Goal: Find specific page/section

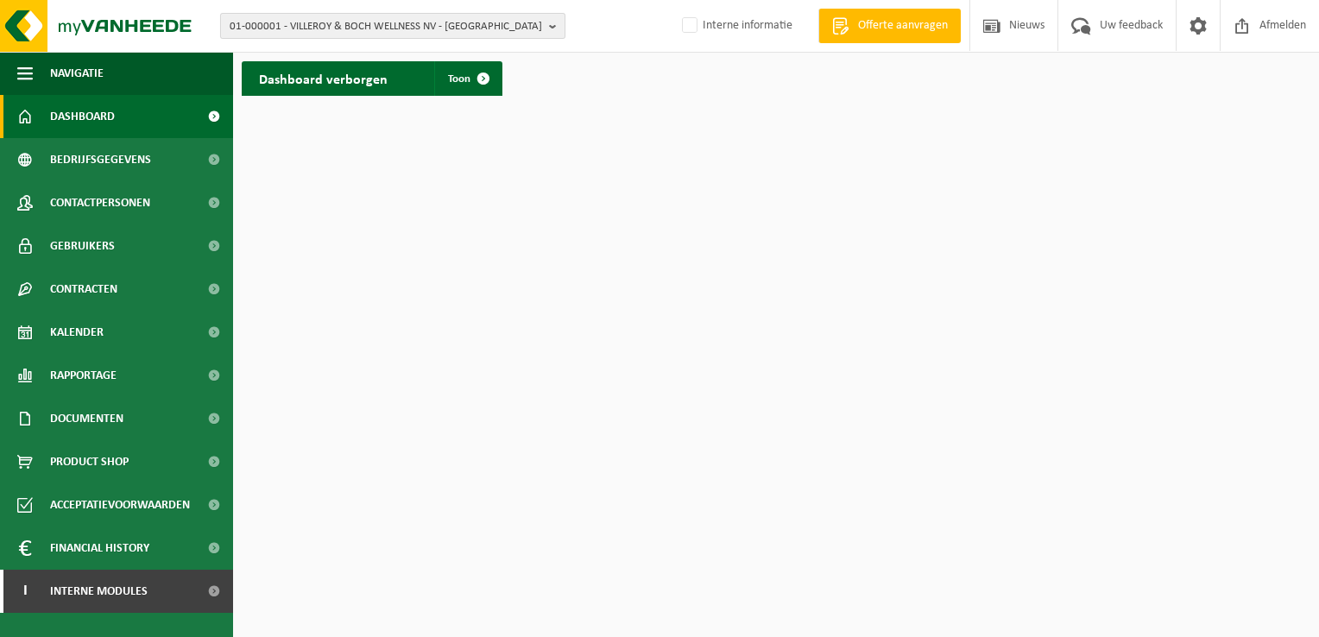
click at [412, 16] on span "01-000001 - VILLEROY & BOCH WELLNESS NV - ROESELARE" at bounding box center [386, 27] width 312 height 26
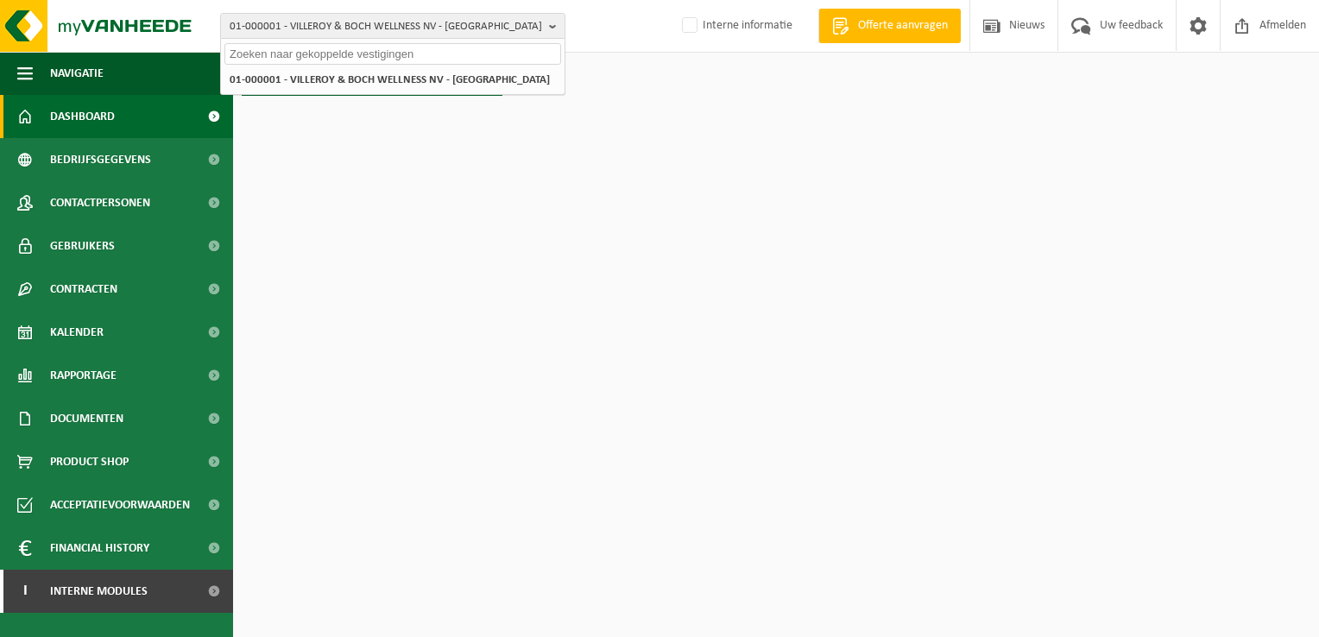
click at [385, 47] on input "text" at bounding box center [392, 54] width 337 height 22
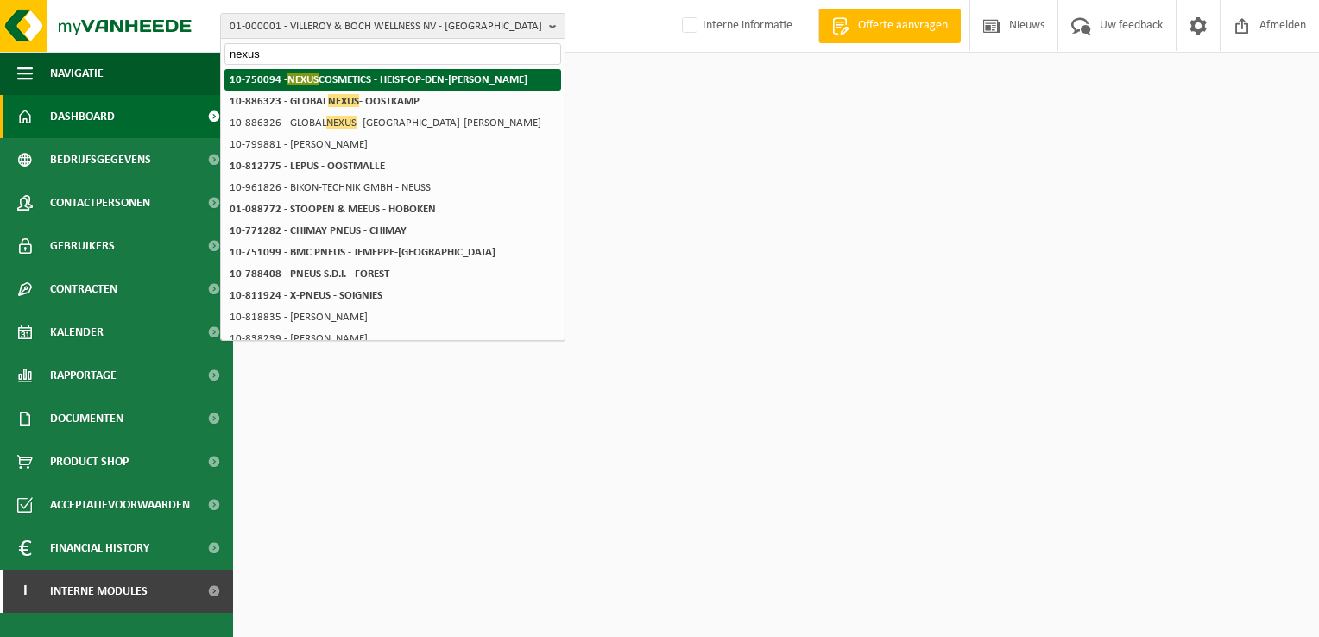
type input "nexus"
click at [386, 78] on strong "10-750094 - NEXUS COSMETICS - HEIST-OP-DEN-BERG" at bounding box center [379, 78] width 298 height 13
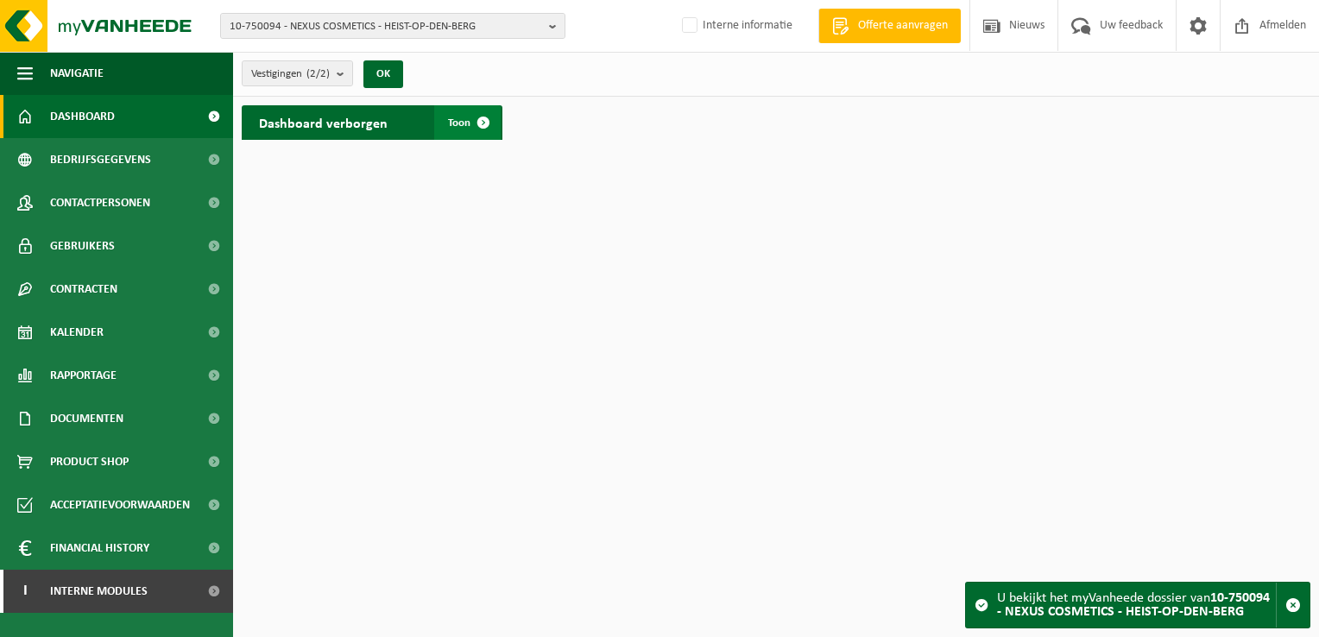
click at [474, 133] on span at bounding box center [483, 122] width 35 height 35
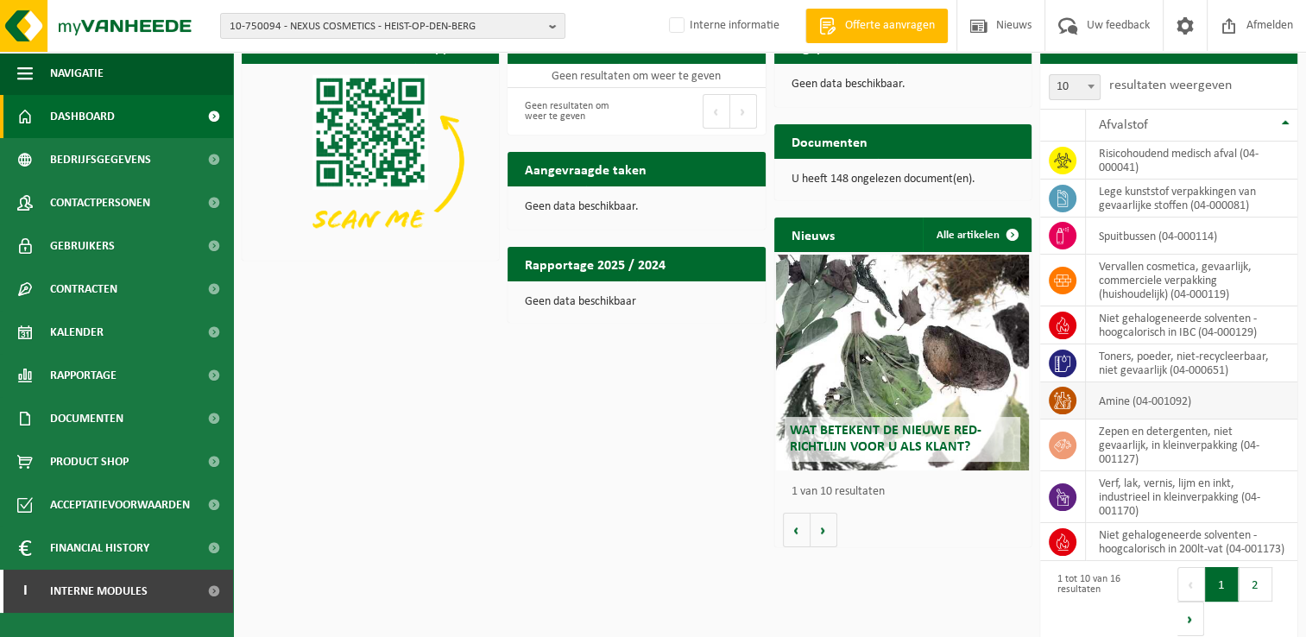
scroll to position [69, 0]
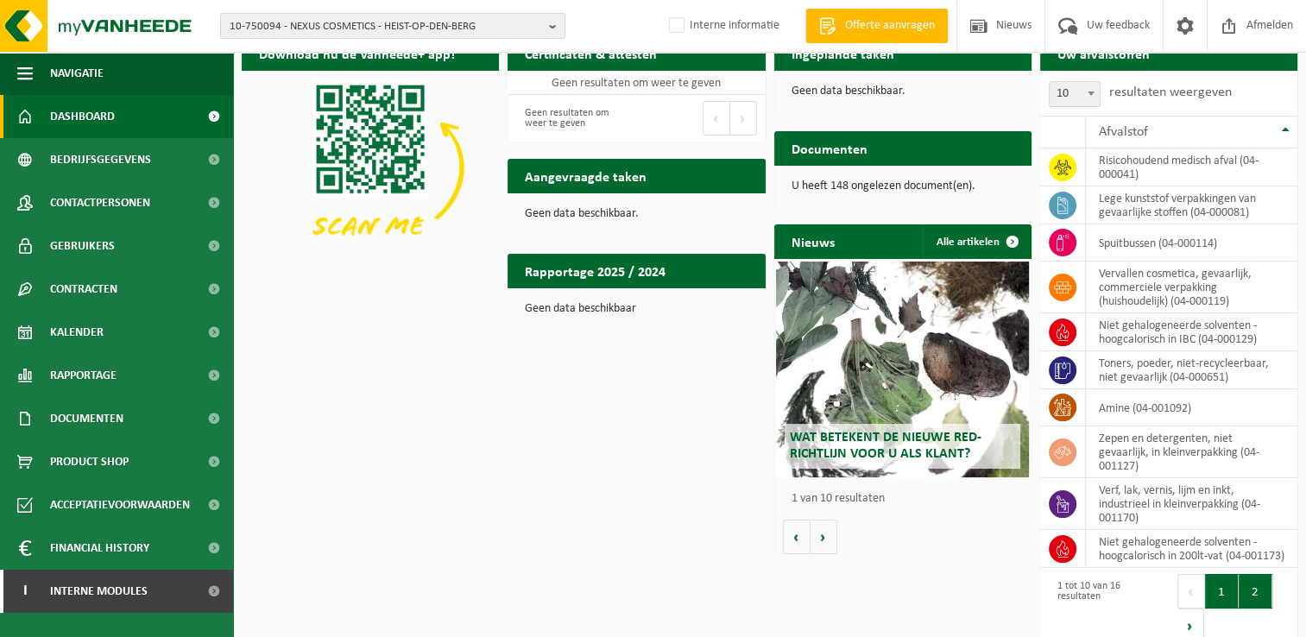
click at [1250, 589] on button "2" at bounding box center [1255, 591] width 34 height 35
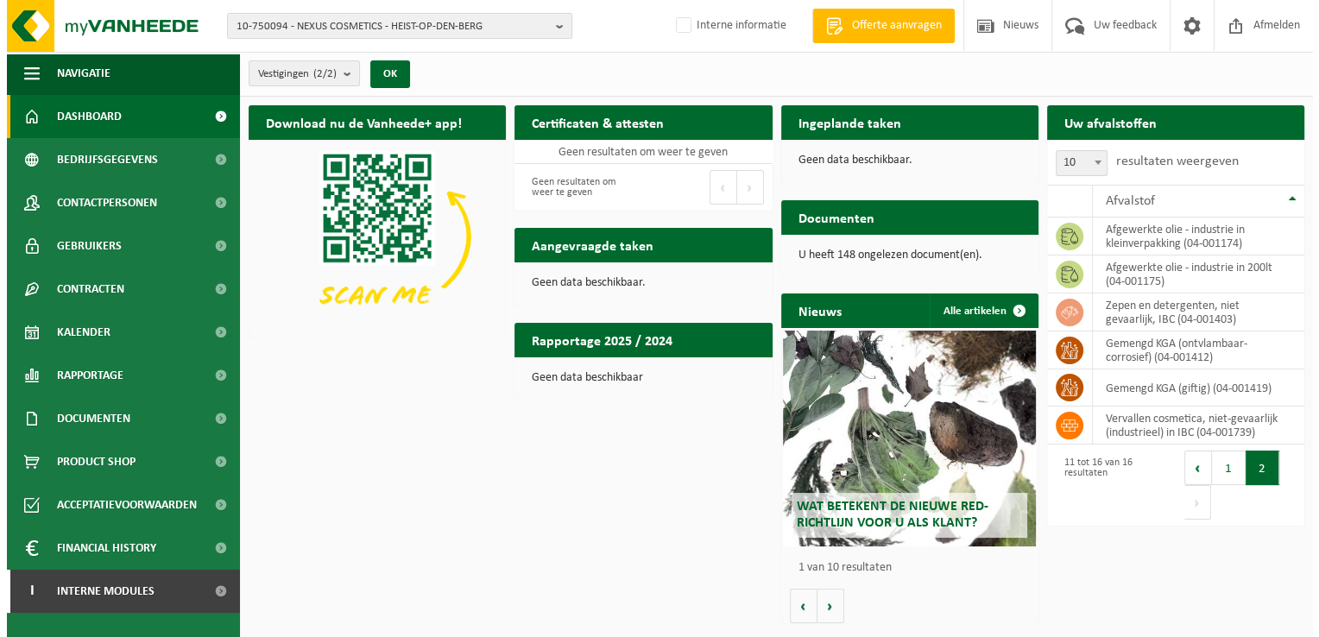
scroll to position [0, 0]
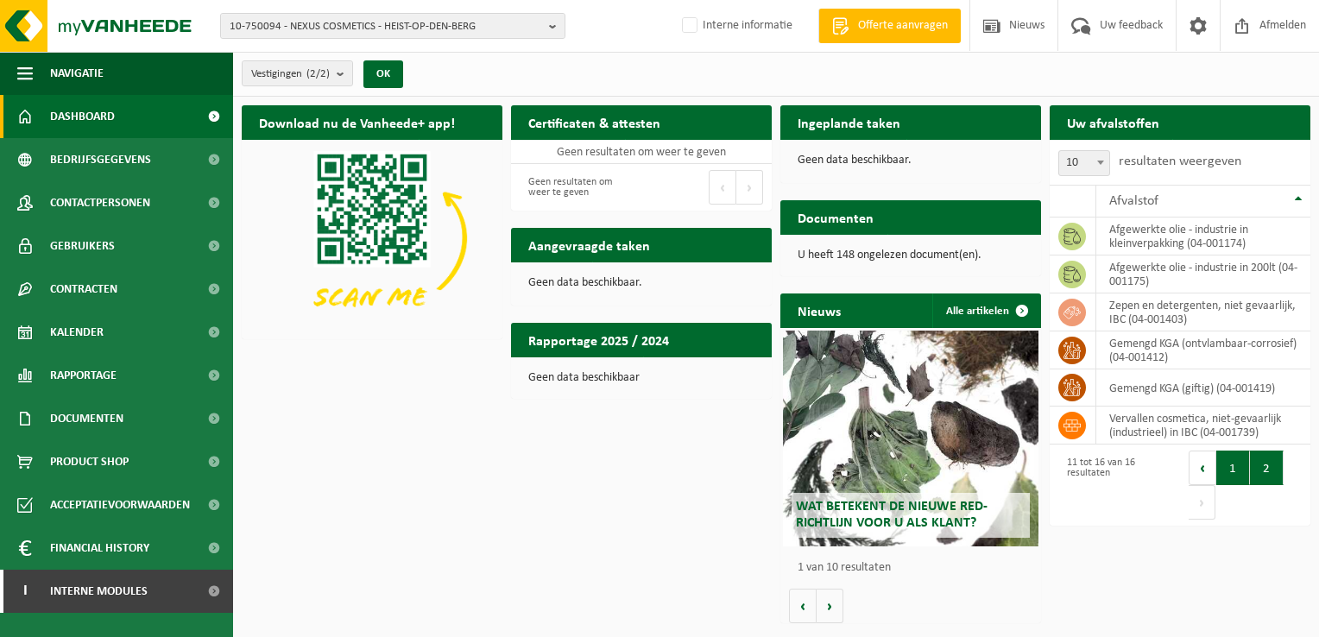
click at [1232, 475] on button "1" at bounding box center [1233, 467] width 34 height 35
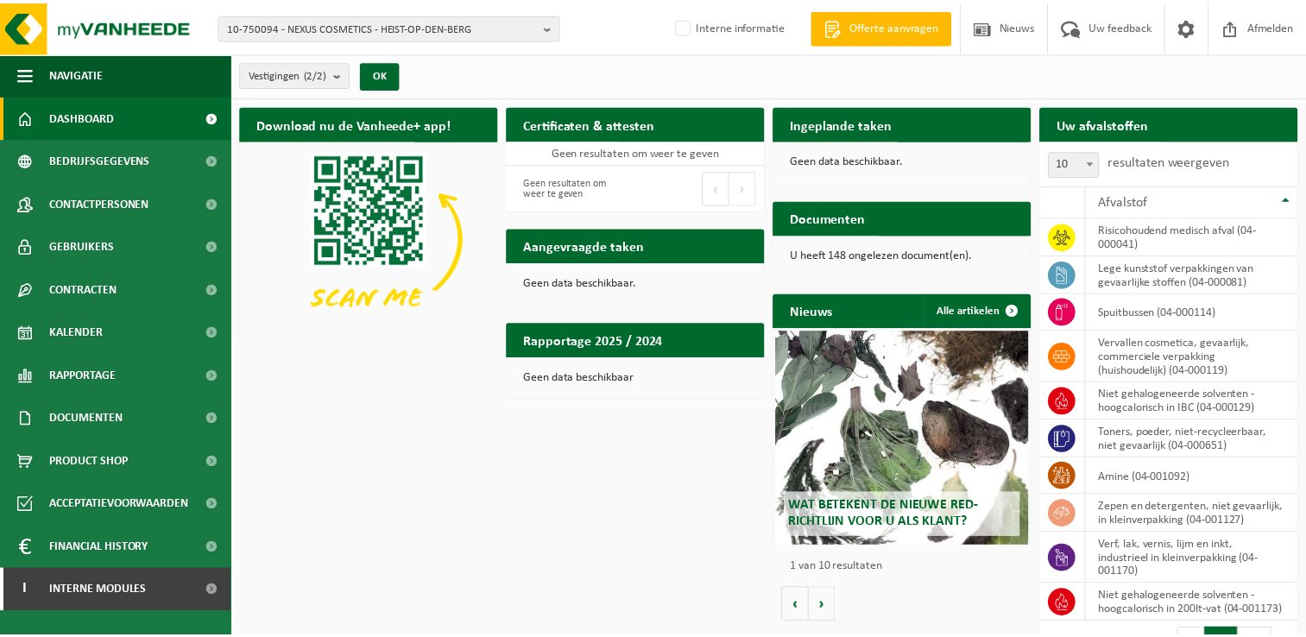
scroll to position [86, 0]
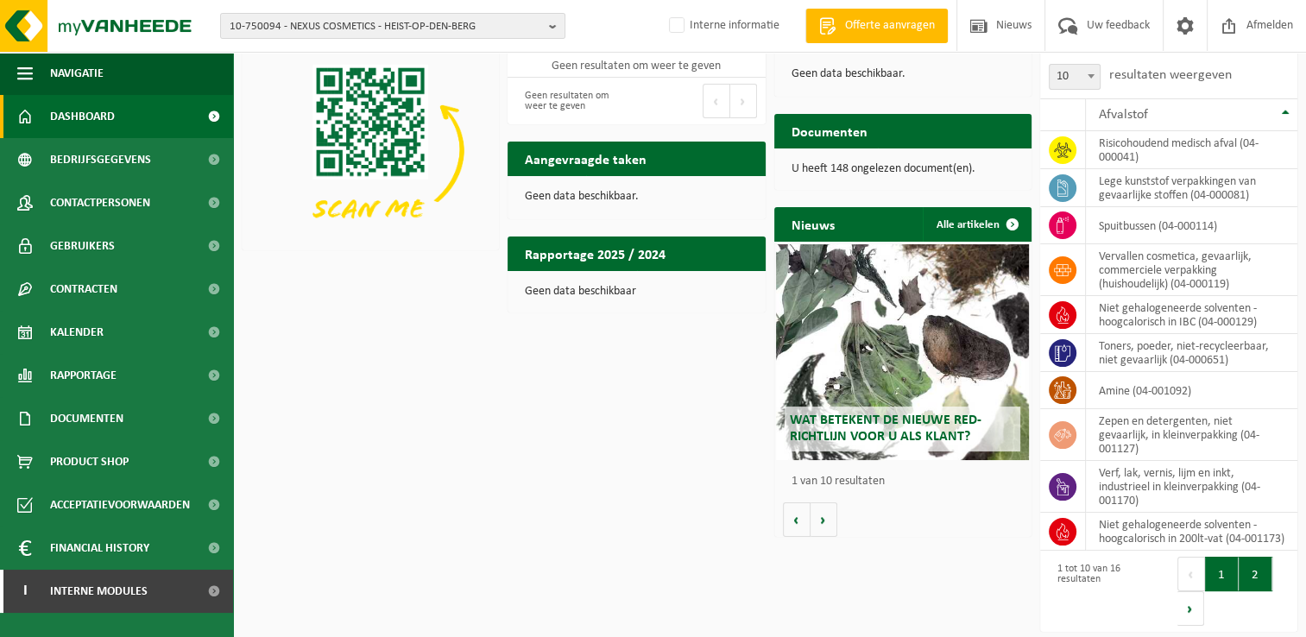
click at [1250, 585] on button "2" at bounding box center [1255, 574] width 34 height 35
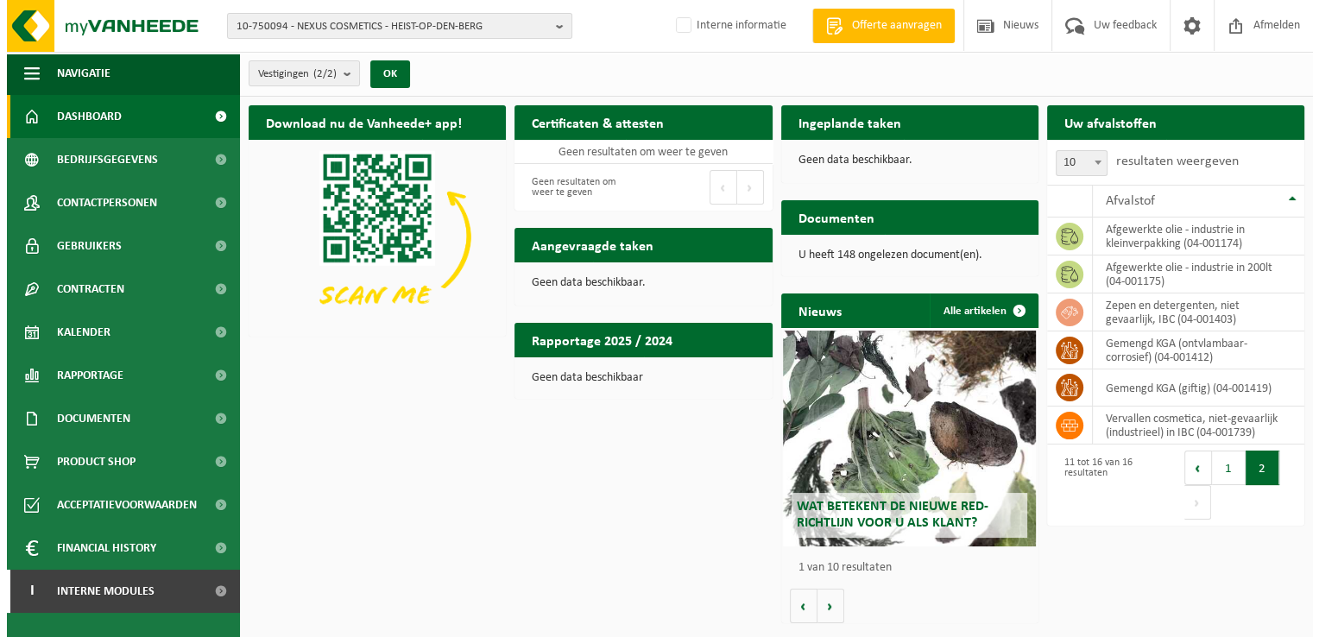
scroll to position [0, 0]
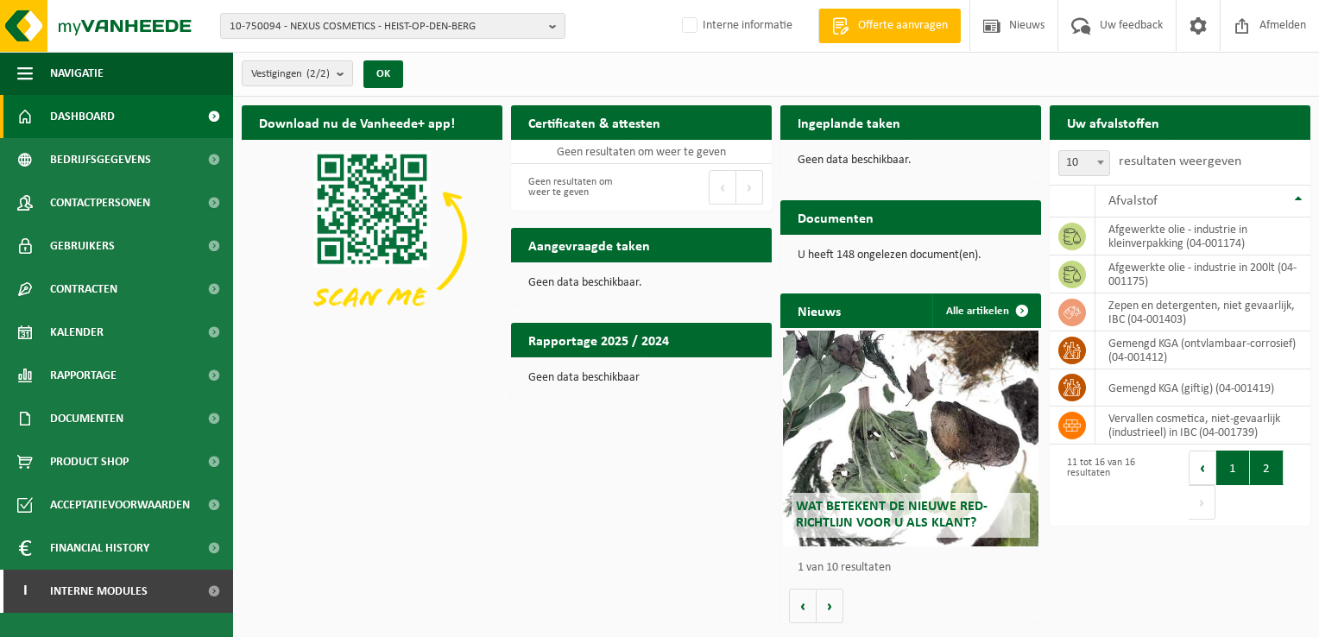
click at [1229, 477] on button "1" at bounding box center [1233, 467] width 34 height 35
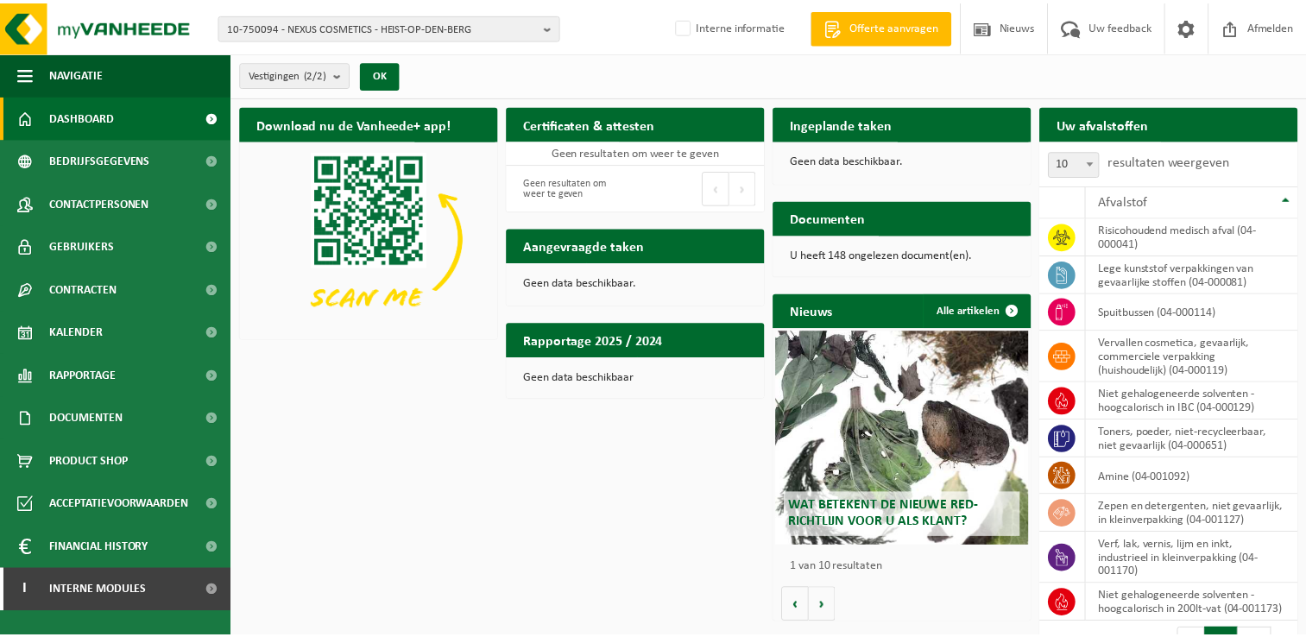
scroll to position [86, 0]
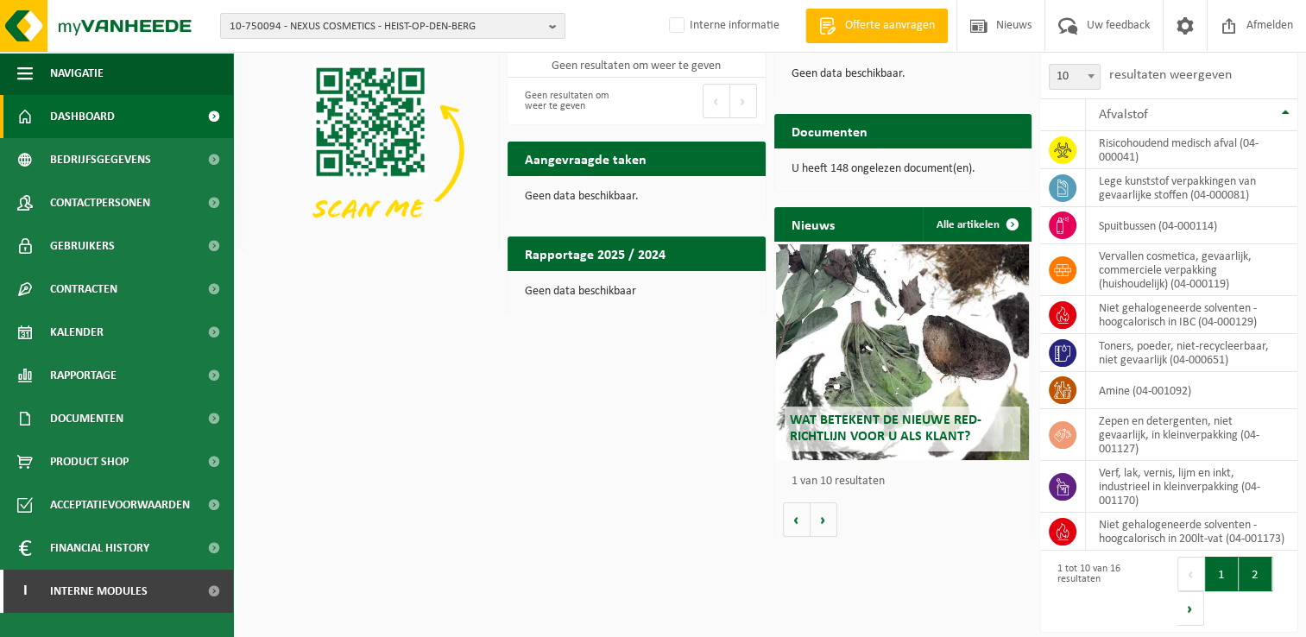
click at [1250, 574] on button "2" at bounding box center [1255, 574] width 34 height 35
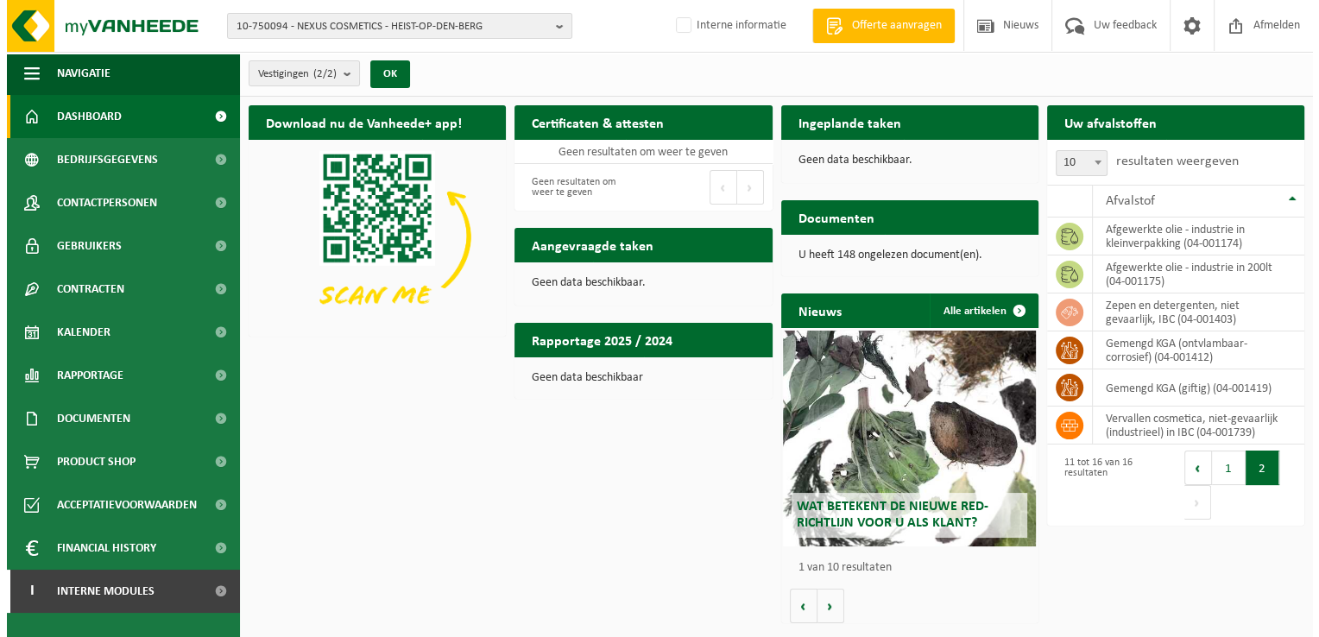
scroll to position [0, 0]
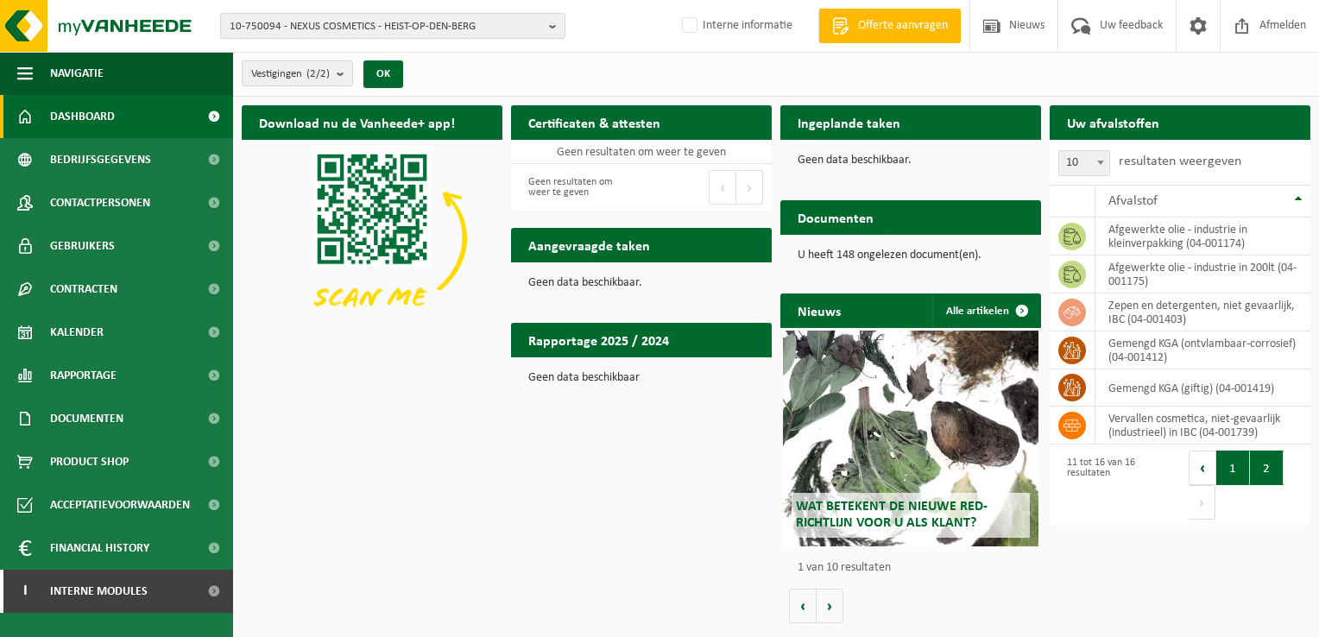
click at [1235, 475] on button "1" at bounding box center [1233, 467] width 34 height 35
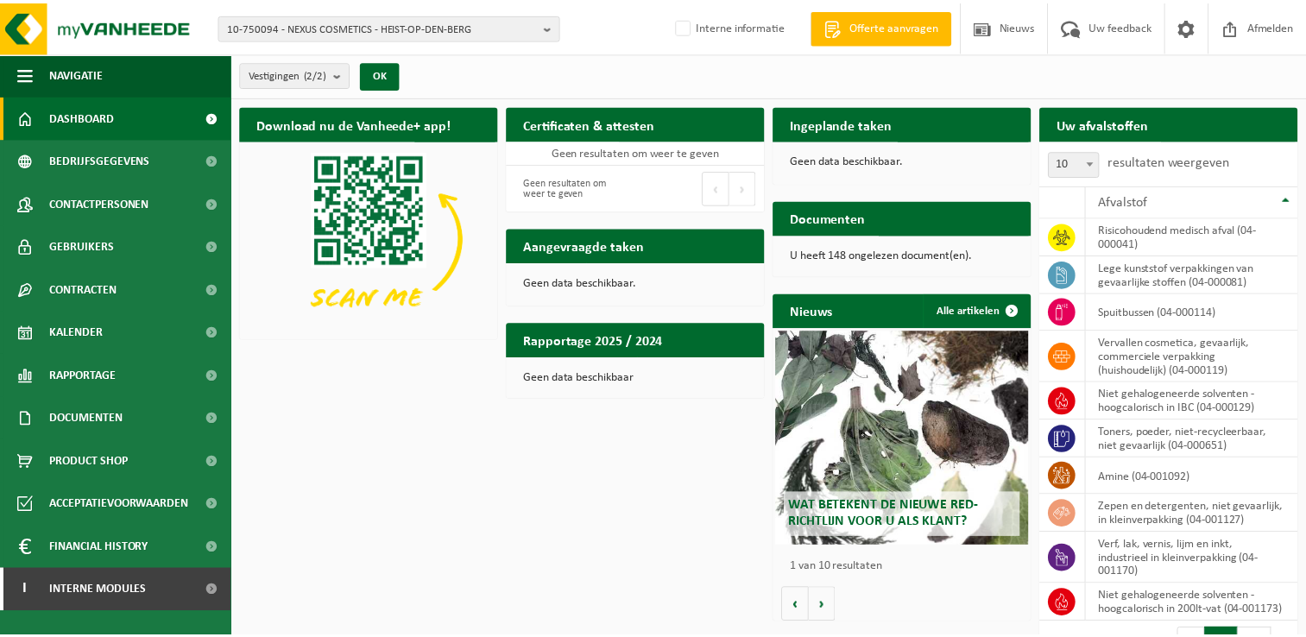
scroll to position [86, 0]
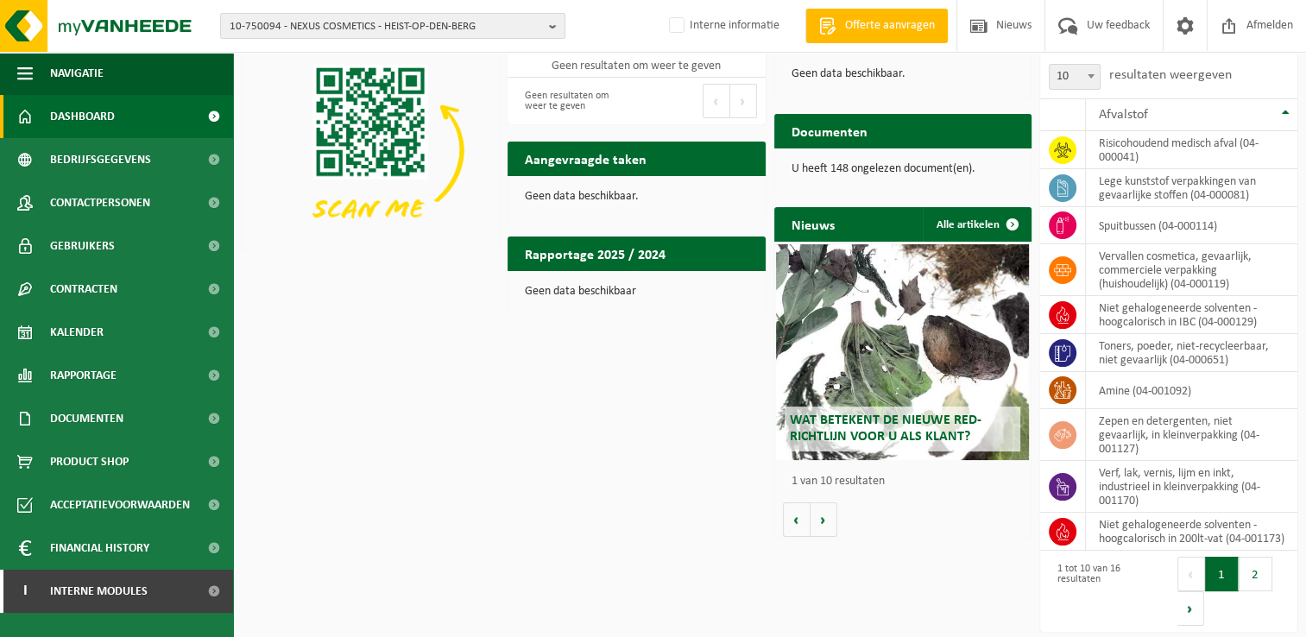
click at [883, 602] on div "Download nu de Vanheede+ app! Verberg Certificaten & attesten Bekijk uw certifi…" at bounding box center [769, 324] width 1064 height 628
click at [490, 29] on span "10-750094 - NEXUS COSMETICS - HEIST-OP-DEN-BERG" at bounding box center [386, 27] width 312 height 26
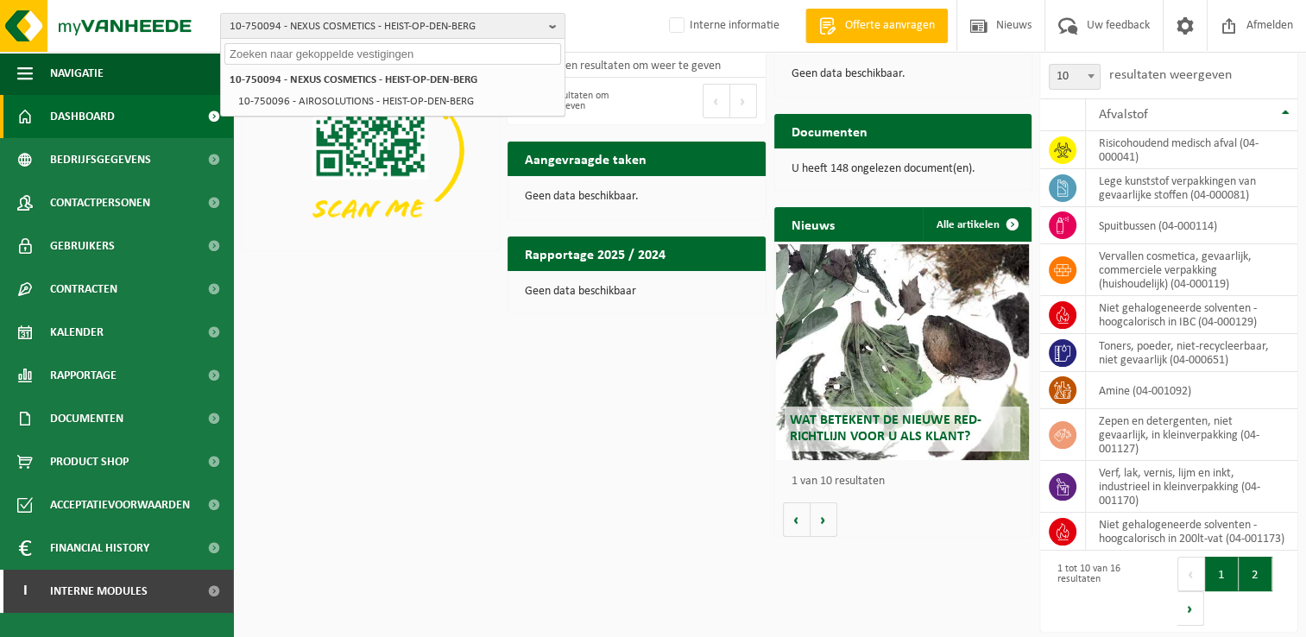
click at [1240, 578] on button "2" at bounding box center [1255, 574] width 34 height 35
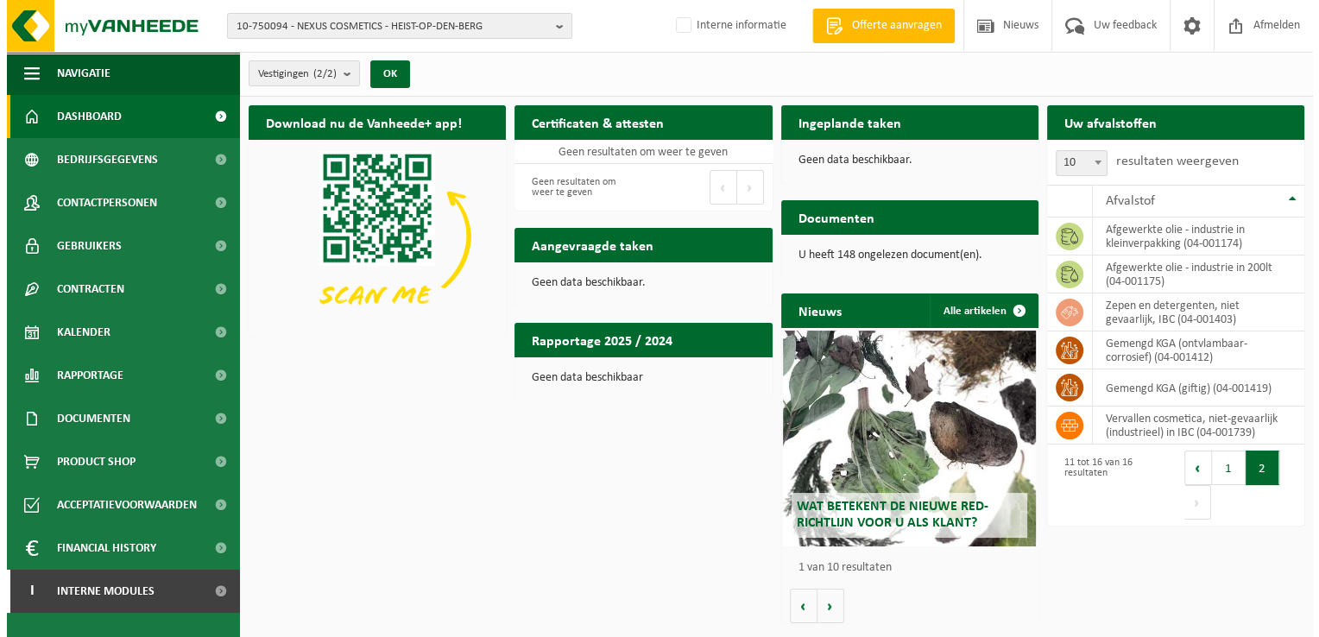
scroll to position [0, 0]
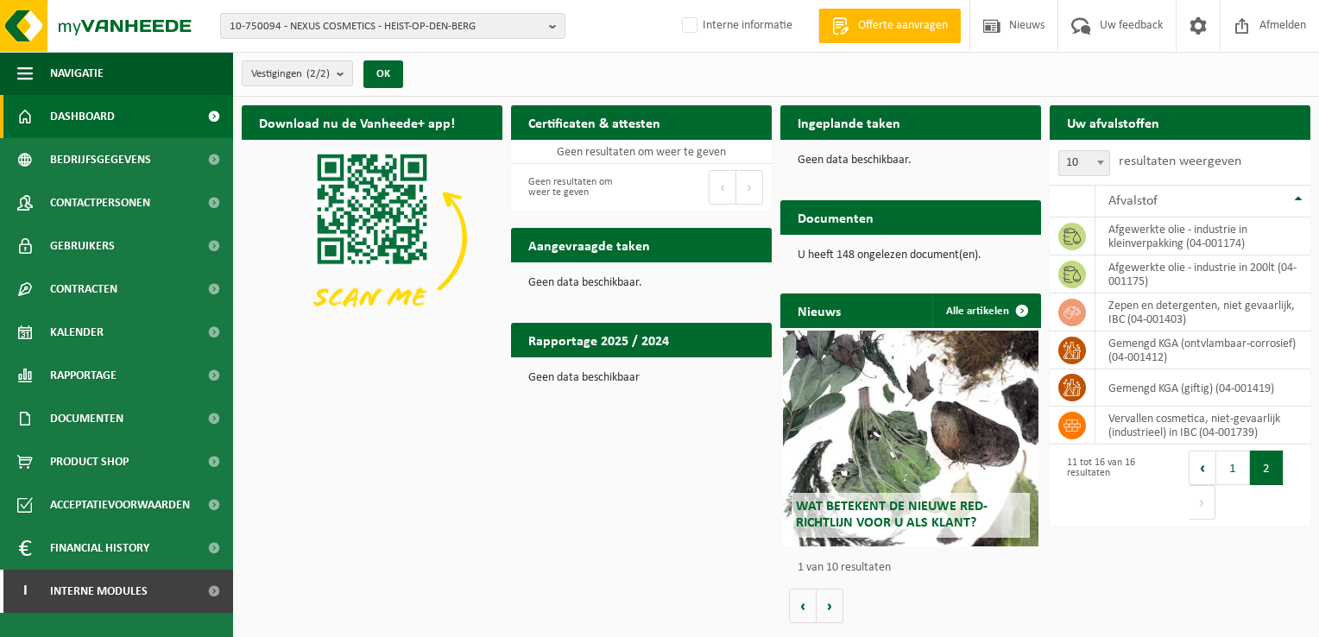
click at [613, 485] on div "Download nu de Vanheede+ app! Verberg Certificaten & attesten Bekijk uw certifi…" at bounding box center [775, 364] width 1077 height 535
click at [463, 33] on span "10-750094 - NEXUS COSMETICS - HEIST-OP-DEN-BERG" at bounding box center [386, 27] width 312 height 26
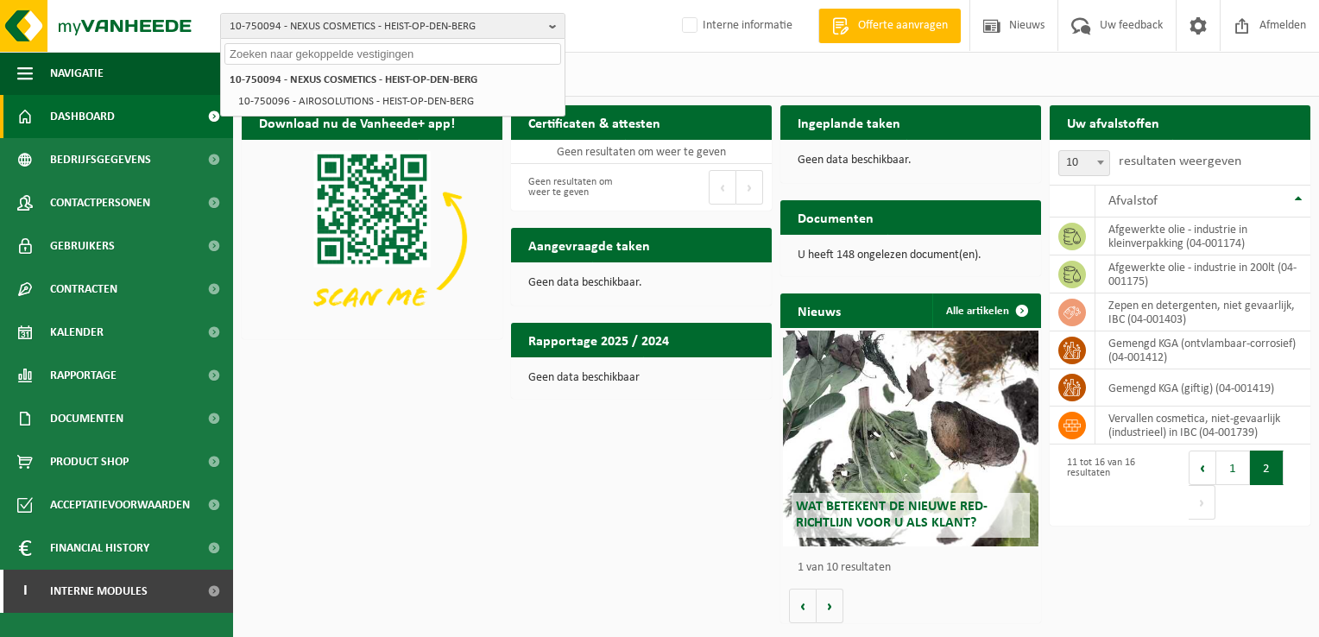
click at [418, 57] on input "text" at bounding box center [392, 54] width 337 height 22
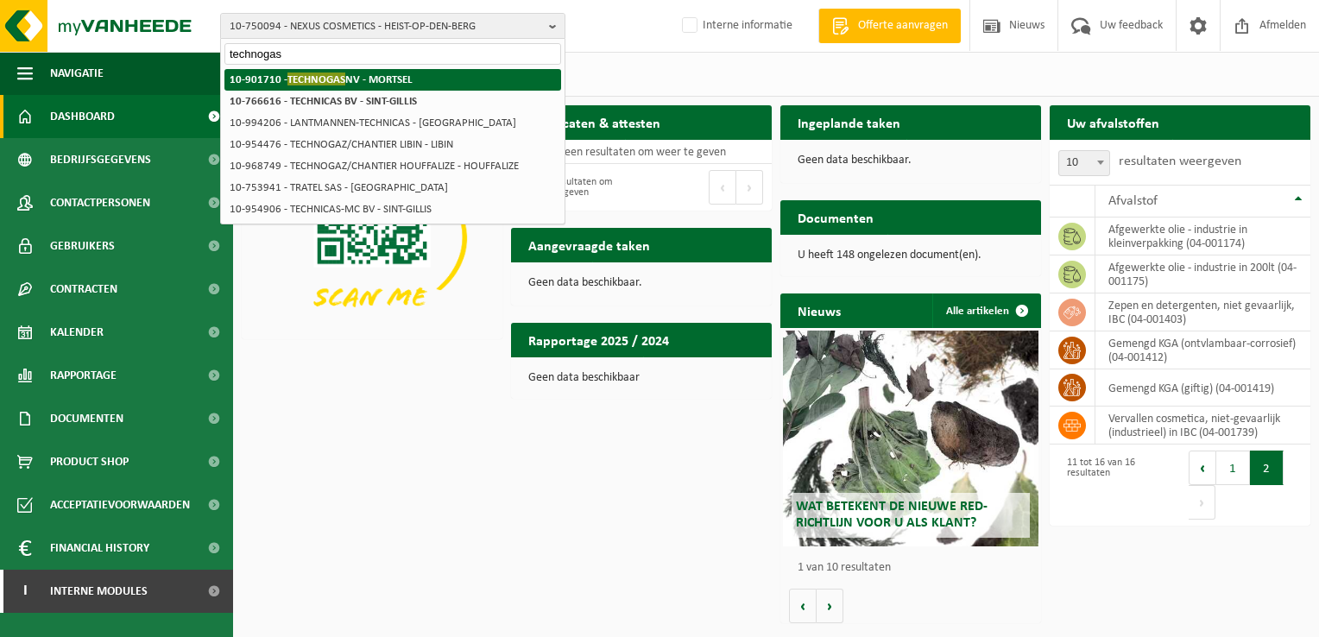
type input "technogas"
click at [397, 79] on strong "10-901710 - TECHNOGAS NV - MORTSEL" at bounding box center [321, 78] width 183 height 13
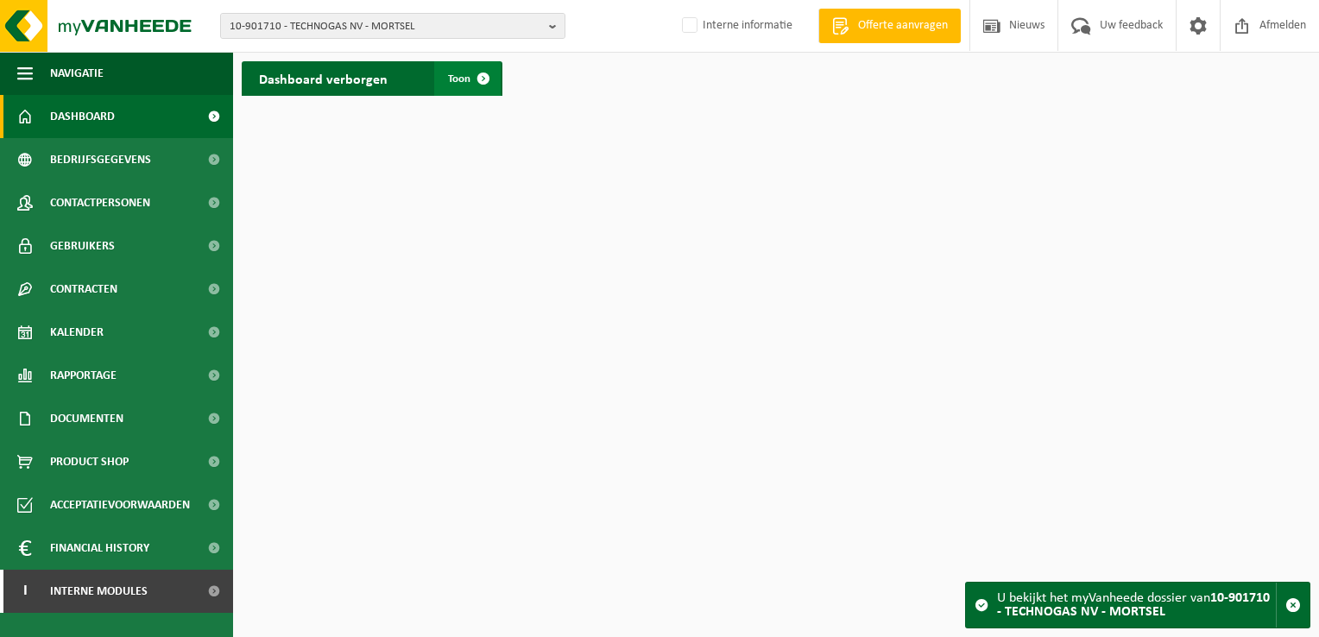
click at [480, 78] on span at bounding box center [483, 78] width 35 height 35
